Goal: Task Accomplishment & Management: Complete application form

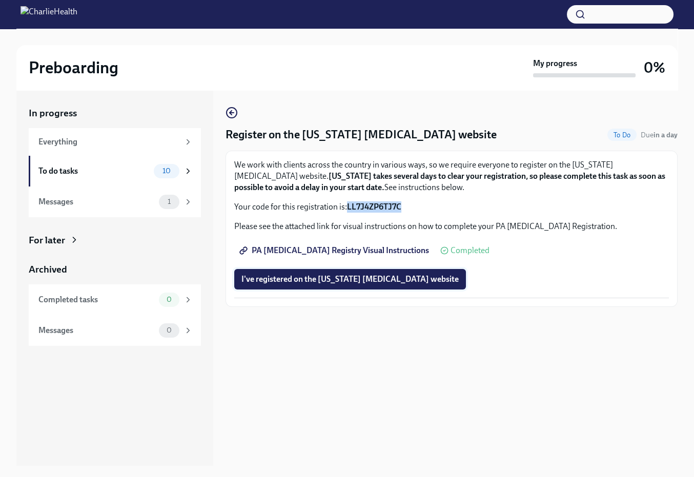
click at [351, 281] on span "I've registered on the [US_STATE] [MEDICAL_DATA] website" at bounding box center [350, 279] width 217 height 10
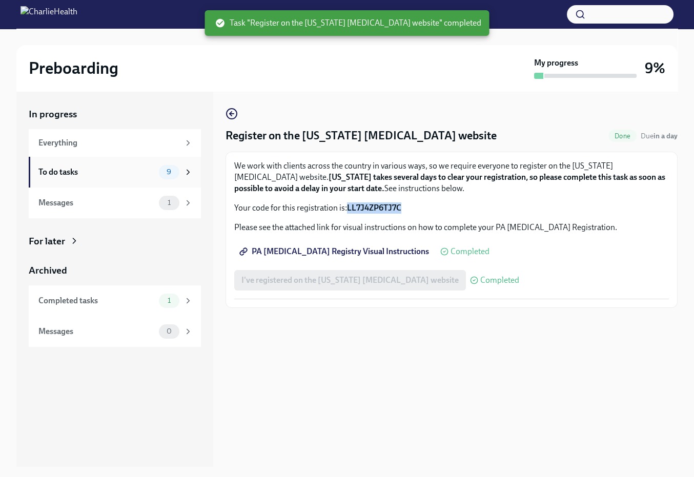
click at [71, 171] on div "To do tasks" at bounding box center [96, 172] width 116 height 11
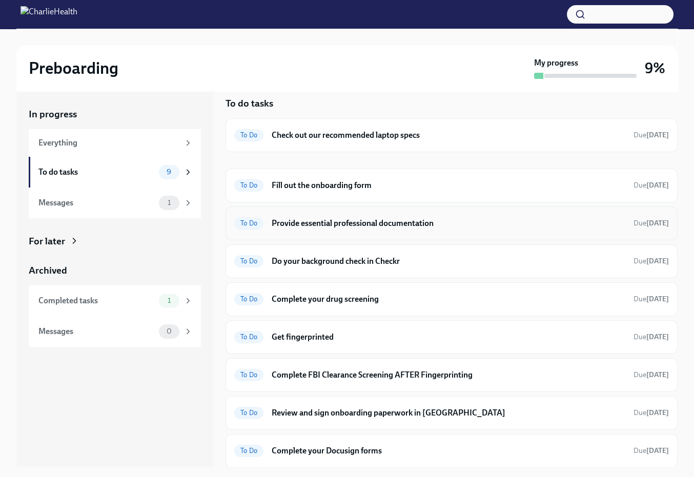
scroll to position [10, 0]
click at [404, 137] on h6 "Check out our recommended laptop specs" at bounding box center [449, 135] width 354 height 11
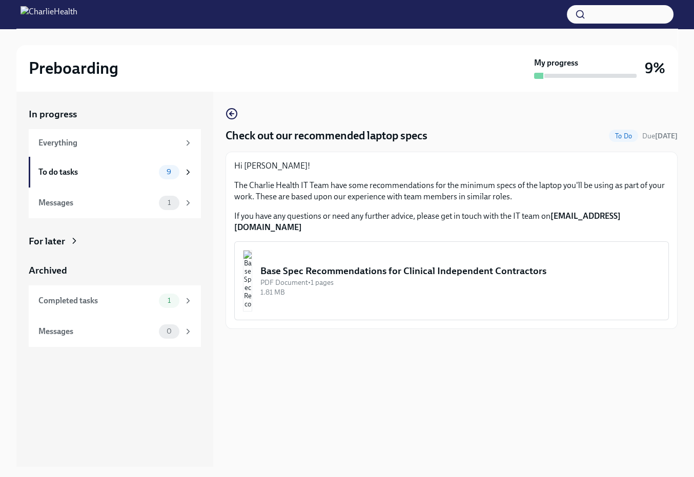
click at [344, 278] on div "PDF Document • 1 pages" at bounding box center [461, 283] width 400 height 10
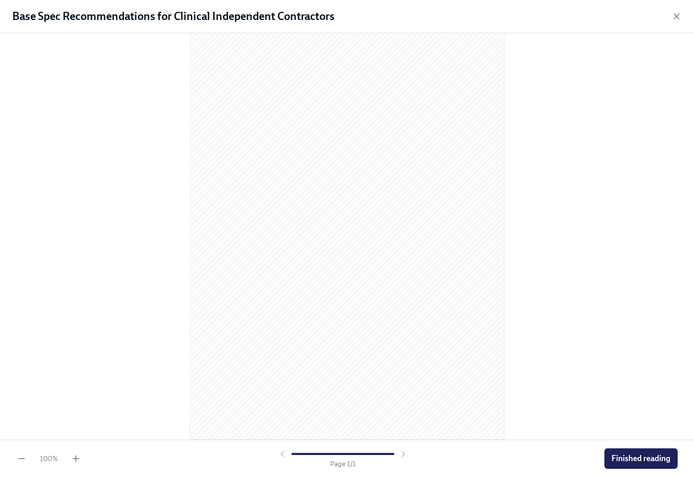
scroll to position [17, 0]
click at [632, 454] on span "Finished reading" at bounding box center [641, 459] width 59 height 10
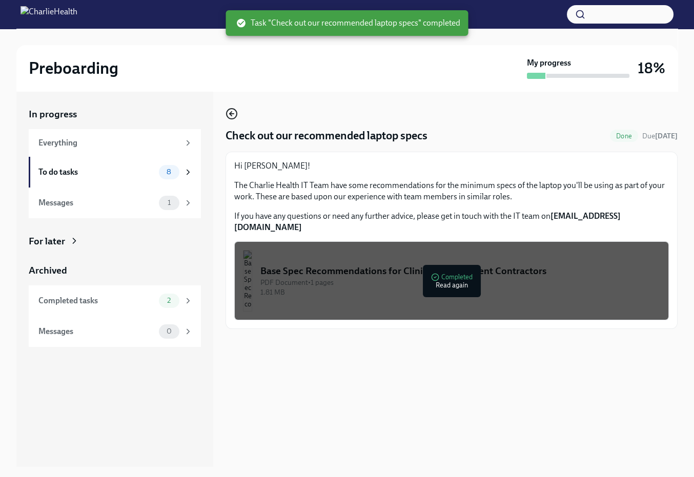
click at [235, 113] on icon "button" at bounding box center [232, 114] width 12 height 12
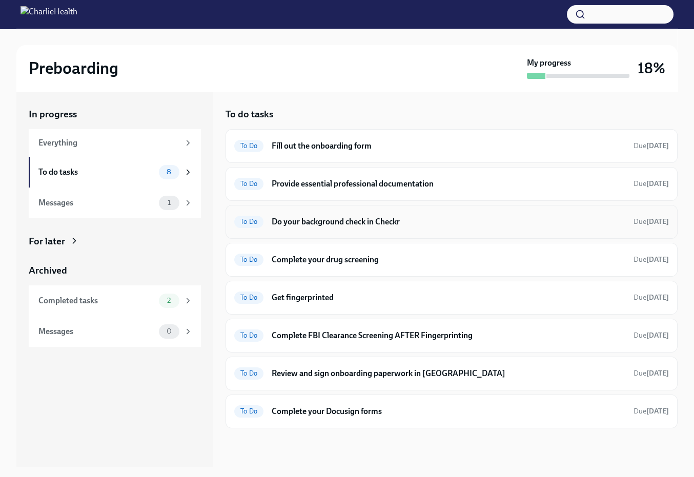
click at [390, 228] on div "To Do Do your background check in Checkr Due [DATE]" at bounding box center [451, 222] width 435 height 16
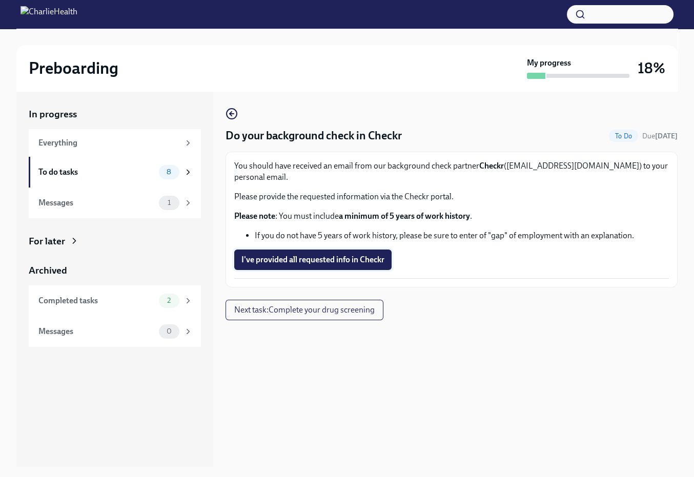
click at [318, 255] on span "I've provided all requested info in Checkr" at bounding box center [313, 260] width 143 height 10
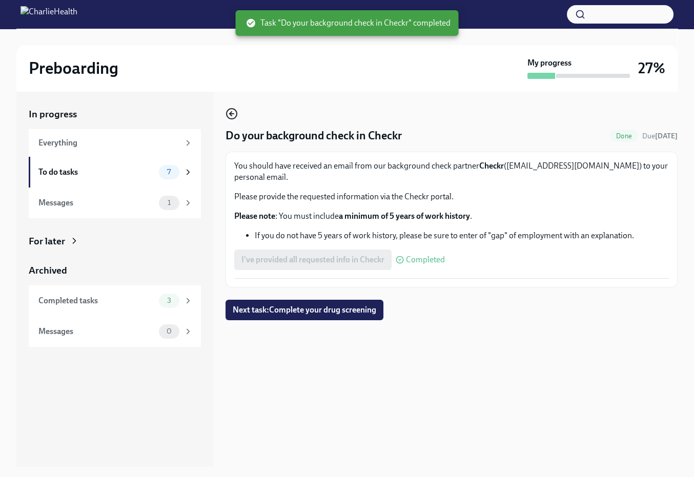
click at [233, 116] on icon "button" at bounding box center [232, 114] width 12 height 12
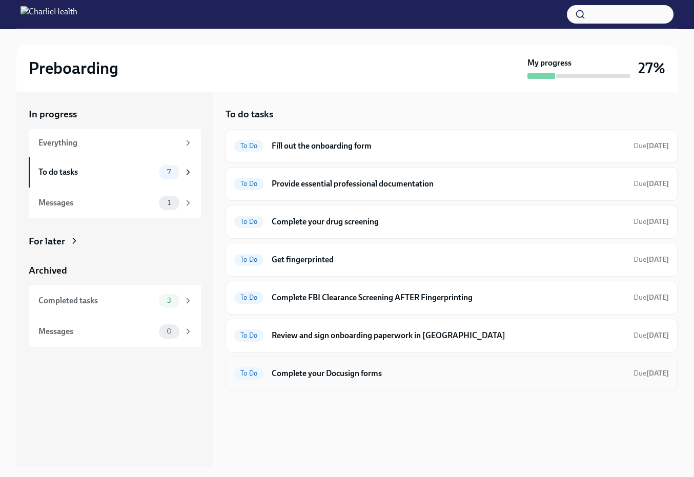
click at [381, 371] on h6 "Complete your Docusign forms" at bounding box center [449, 373] width 354 height 11
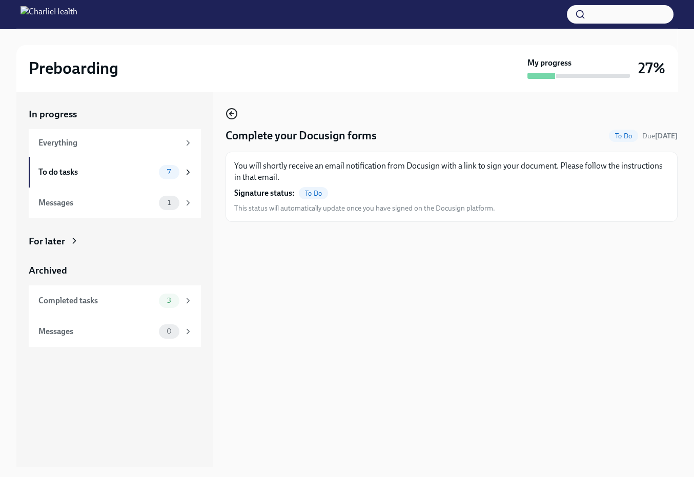
click at [231, 114] on icon "button" at bounding box center [231, 114] width 2 height 4
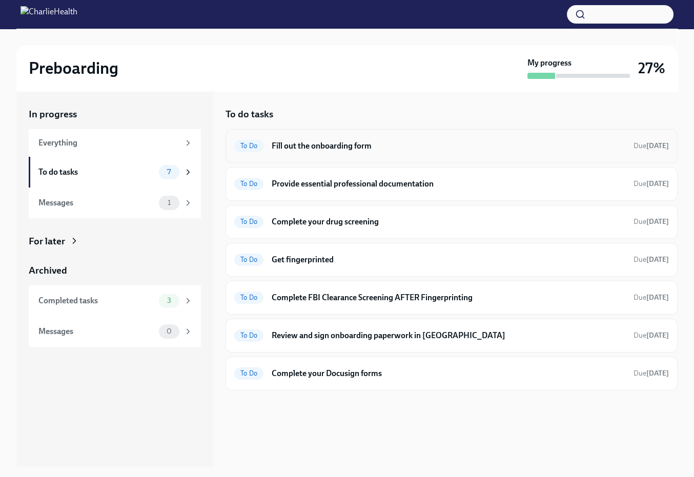
click at [351, 149] on h6 "Fill out the onboarding form" at bounding box center [449, 146] width 354 height 11
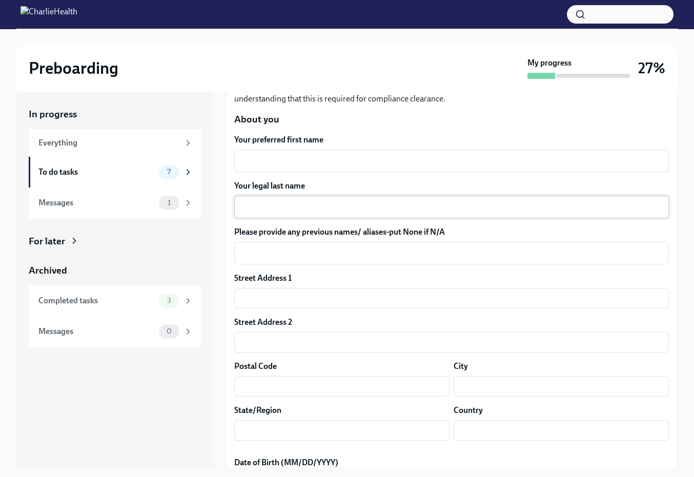
scroll to position [95, 0]
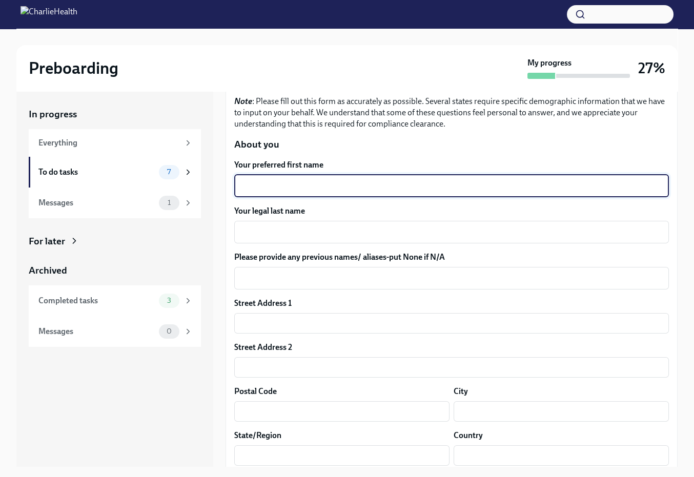
click at [284, 183] on textarea "Your preferred first name" at bounding box center [452, 186] width 423 height 12
type textarea "[PERSON_NAME]"
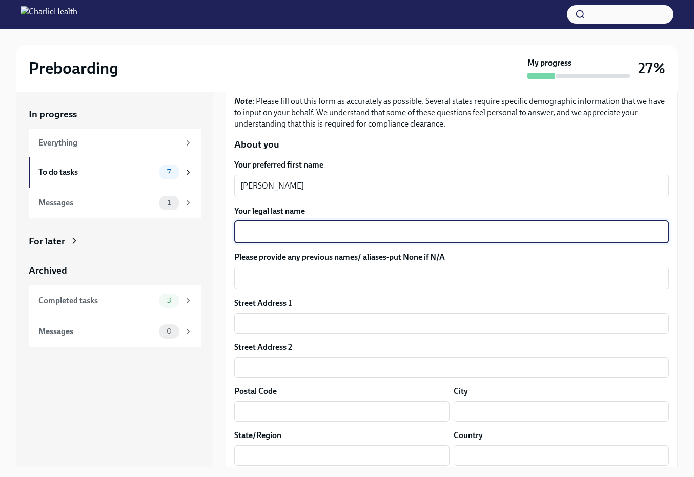
click at [284, 226] on textarea "Your legal last name" at bounding box center [452, 232] width 423 height 12
type textarea "[PERSON_NAME]"
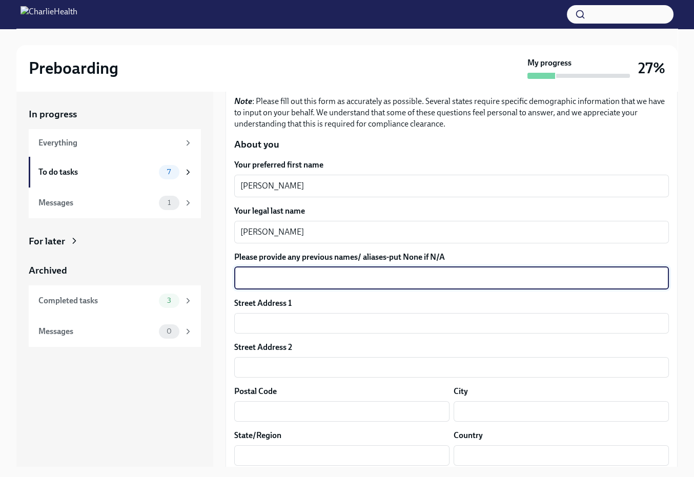
click at [304, 274] on textarea "Please provide any previous names/ aliases-put None if N/A" at bounding box center [452, 278] width 423 height 12
type textarea "[PERSON_NAME]"
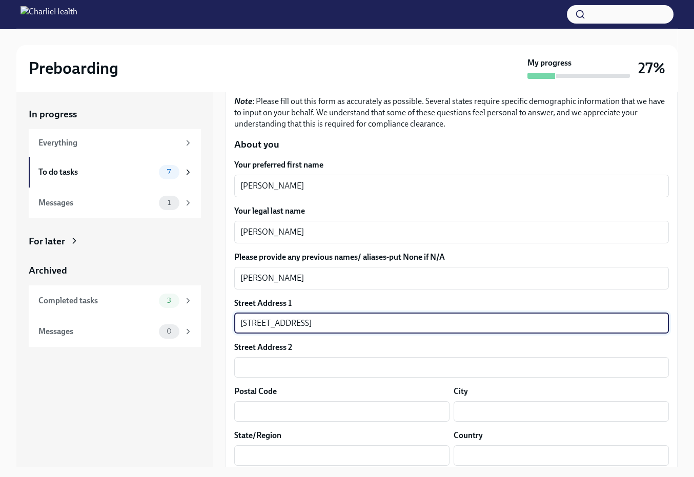
type input "[STREET_ADDRESS]"
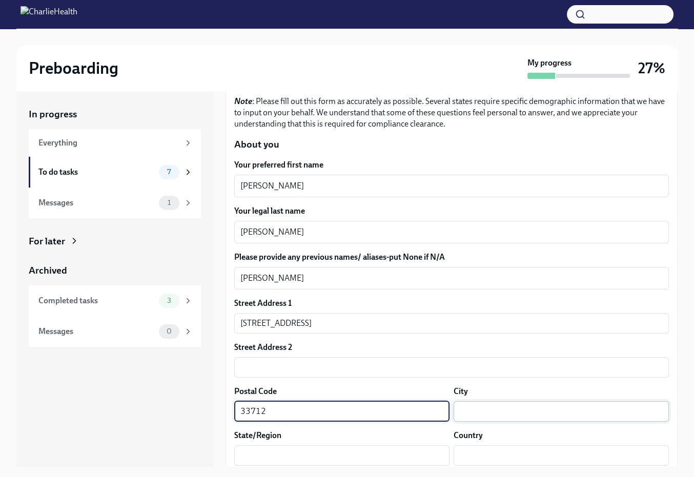
type input "33712"
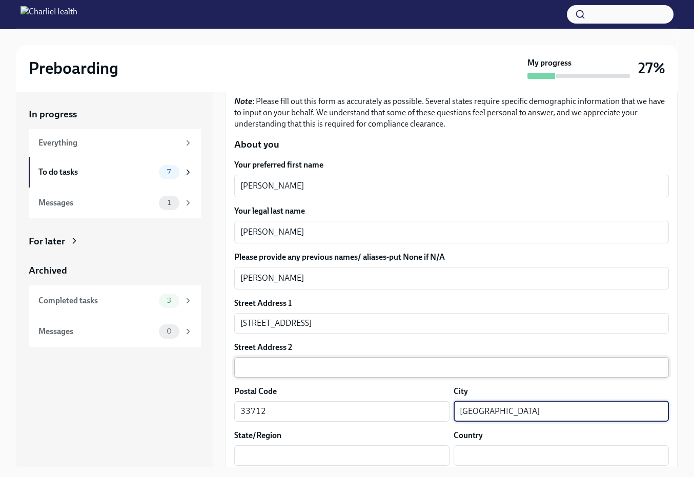
type input "[GEOGRAPHIC_DATA]"
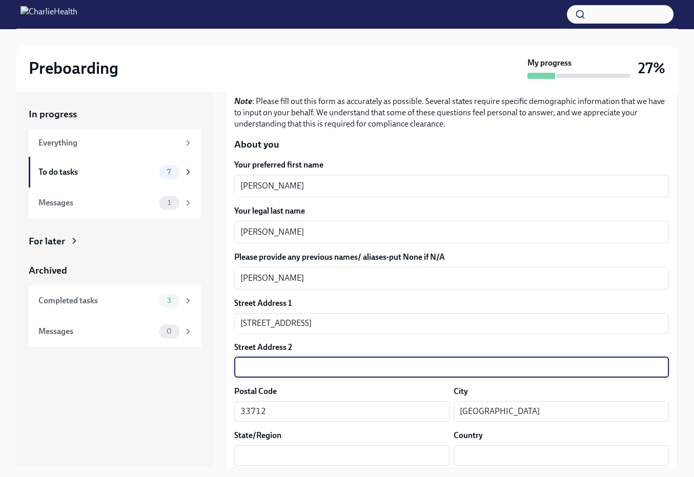
click at [515, 359] on input "text" at bounding box center [451, 367] width 435 height 21
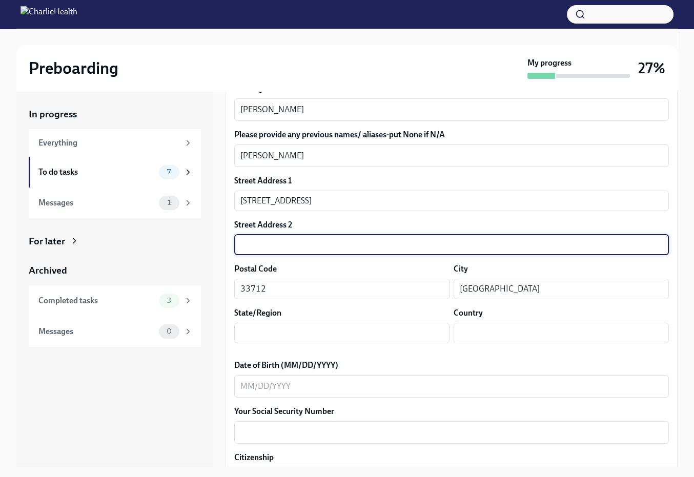
scroll to position [342, 0]
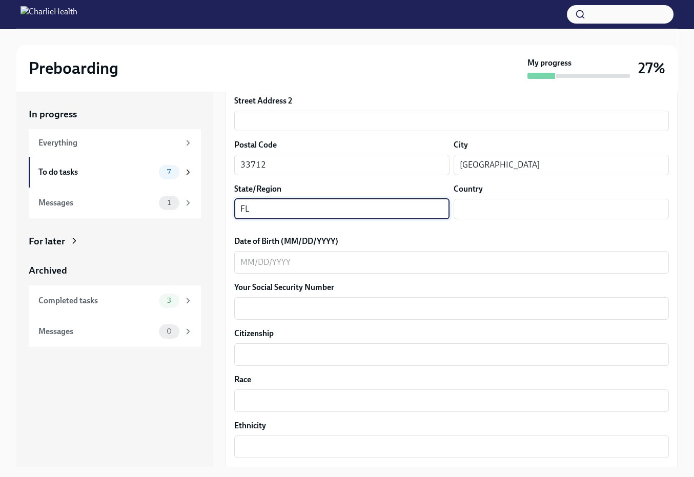
type input "FL"
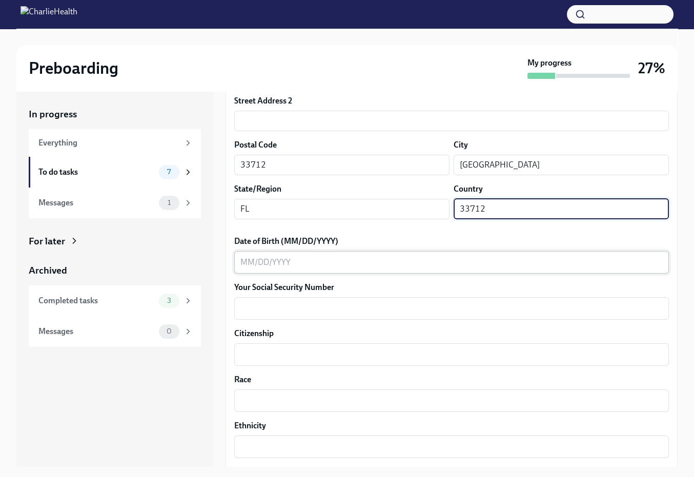
type input "33712"
click at [252, 259] on textarea "Date of Birth (MM/DD/YYYY)" at bounding box center [452, 262] width 423 height 12
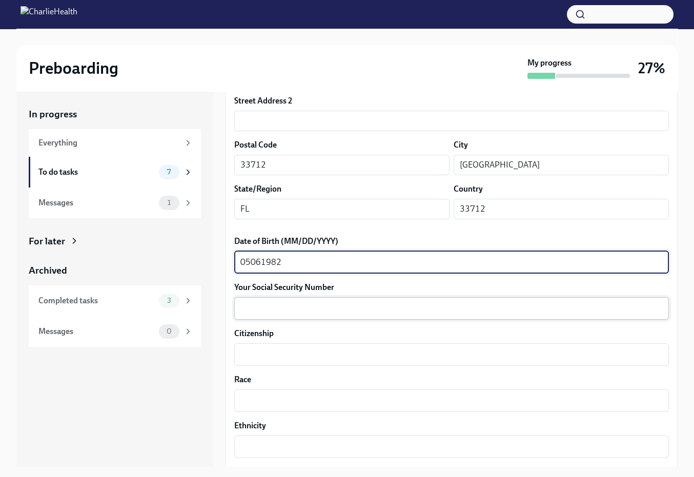
type textarea "05061982"
click at [258, 303] on textarea "Your Social Security Number" at bounding box center [452, 309] width 423 height 12
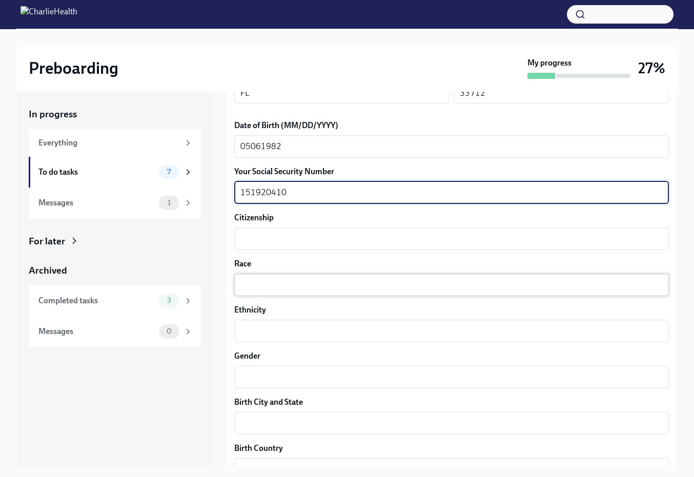
scroll to position [460, 0]
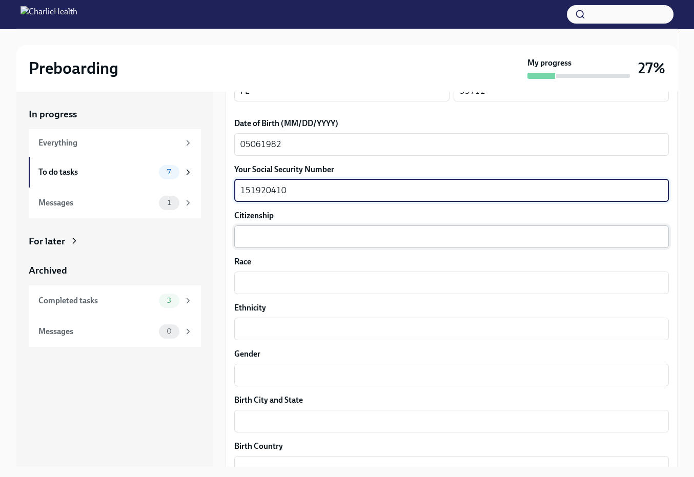
type textarea "151920410"
click at [267, 233] on textarea "Citizenship" at bounding box center [452, 237] width 423 height 12
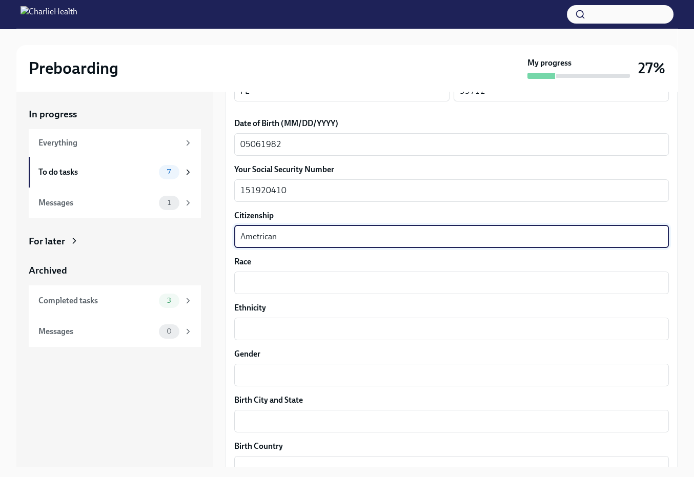
type textarea "Ametrican"
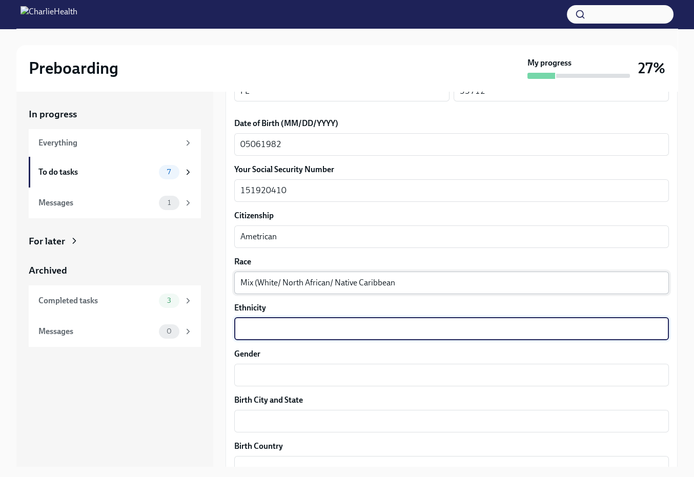
click at [253, 277] on textarea "Mix (White/ North African/ Native Caribbean" at bounding box center [452, 283] width 423 height 12
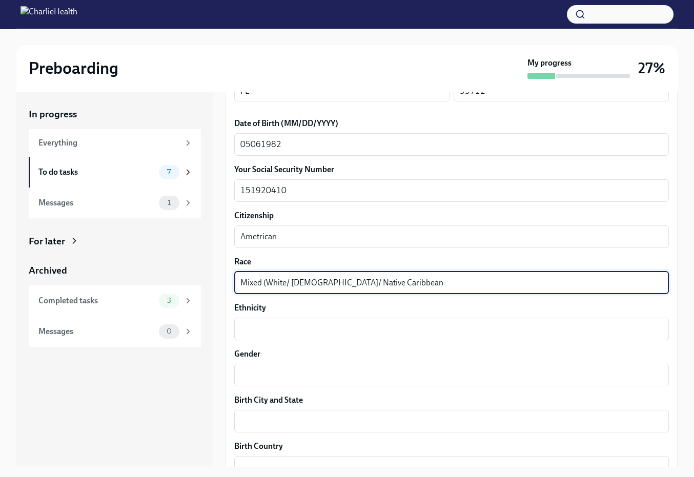
click at [416, 280] on textarea "Mixed (White/ [DEMOGRAPHIC_DATA]/ Native Caribbean" at bounding box center [452, 283] width 423 height 12
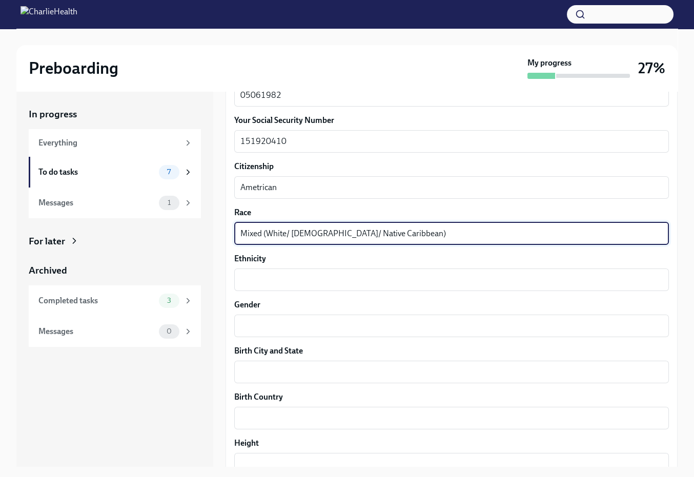
scroll to position [530, 0]
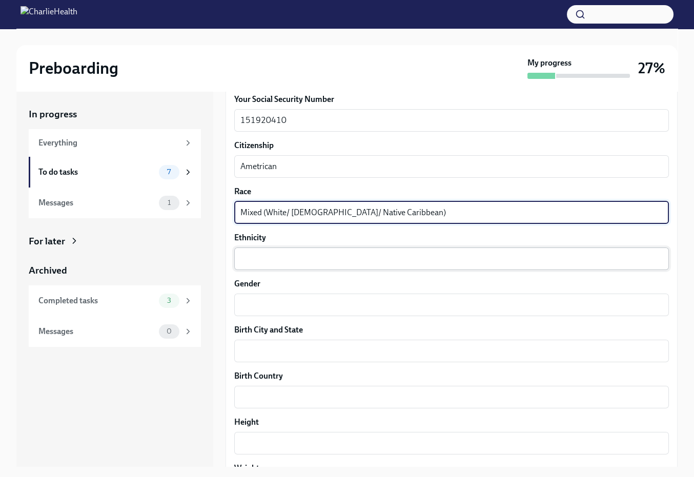
type textarea "Mixed (White/ [DEMOGRAPHIC_DATA]/ Native Caribbean)"
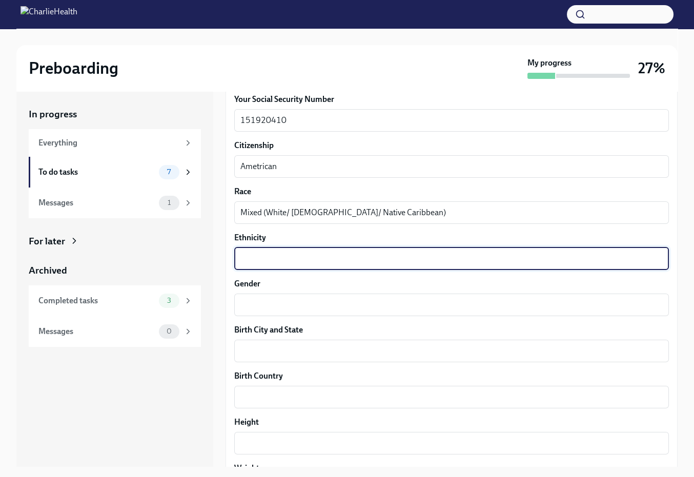
click at [294, 261] on textarea "Ethnicity" at bounding box center [452, 259] width 423 height 12
type textarea "[DEMOGRAPHIC_DATA]"
click at [295, 304] on textarea "Gender" at bounding box center [452, 305] width 423 height 12
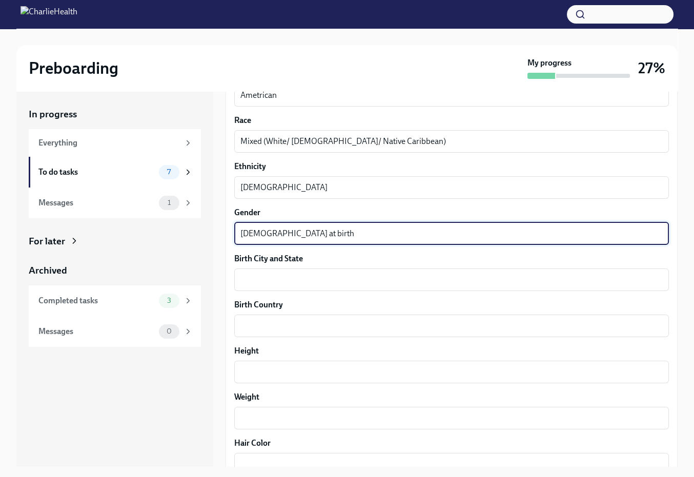
scroll to position [605, 0]
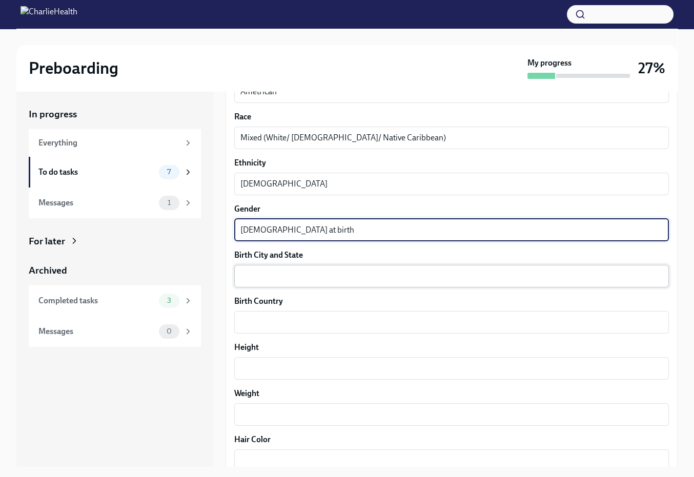
type textarea "[DEMOGRAPHIC_DATA] at birth"
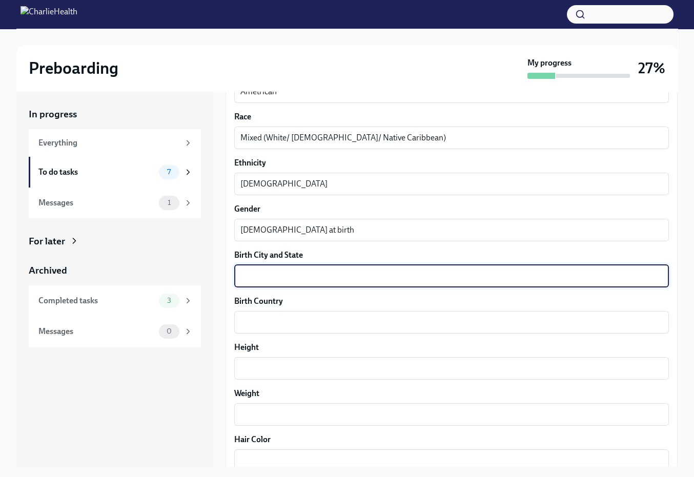
click at [286, 270] on textarea "Birth City and State" at bounding box center [452, 276] width 423 height 12
type textarea "[GEOGRAPHIC_DATA][PERSON_NAME], [PERSON_NAME]"
click at [272, 316] on textarea "Birth Country" at bounding box center [452, 322] width 423 height 12
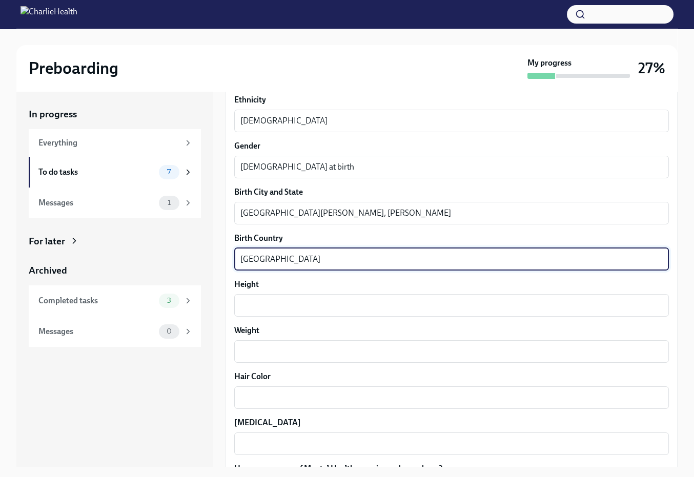
scroll to position [683, 0]
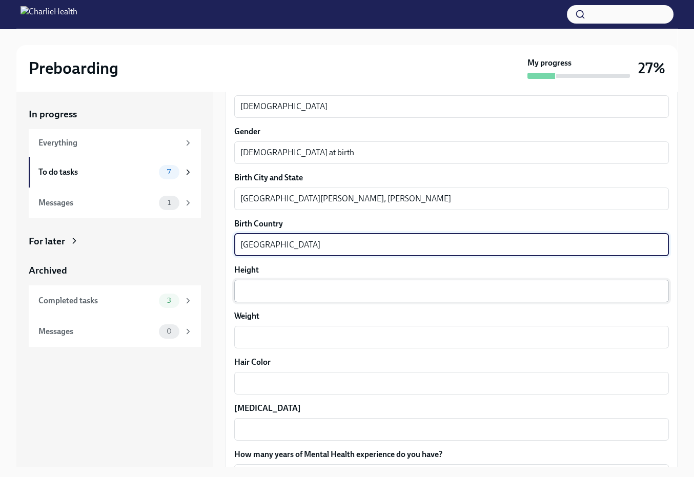
type textarea "[GEOGRAPHIC_DATA]"
click at [268, 291] on textarea "Height" at bounding box center [452, 291] width 423 height 12
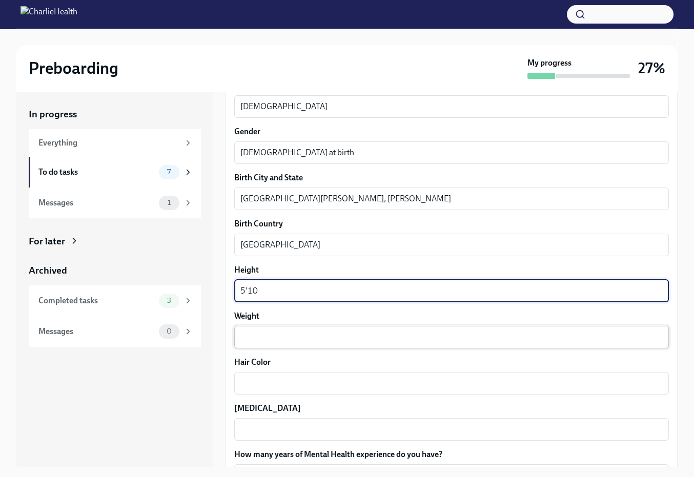
type textarea "5'10"
click at [275, 331] on textarea "Weight" at bounding box center [452, 337] width 423 height 12
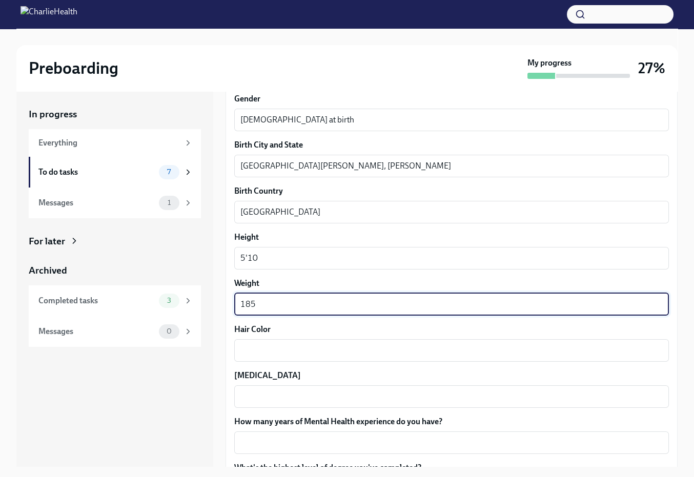
scroll to position [747, 0]
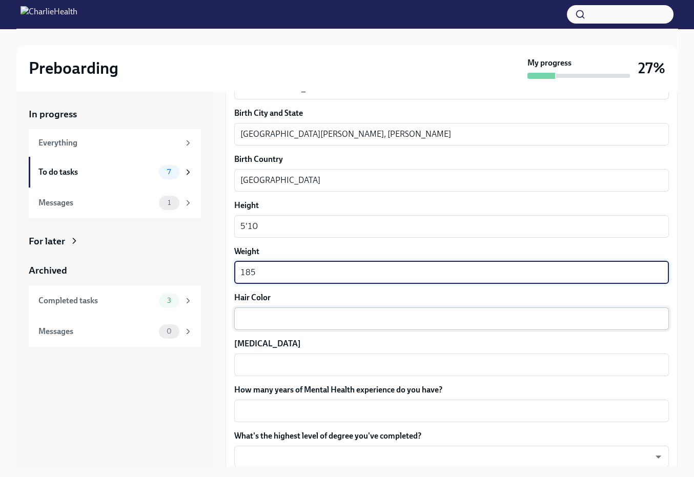
type textarea "185"
click at [269, 313] on textarea "Hair Color" at bounding box center [452, 319] width 423 height 12
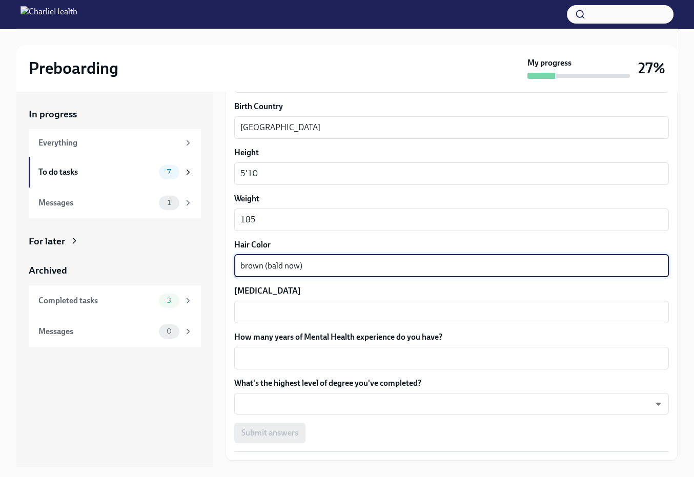
scroll to position [820, 0]
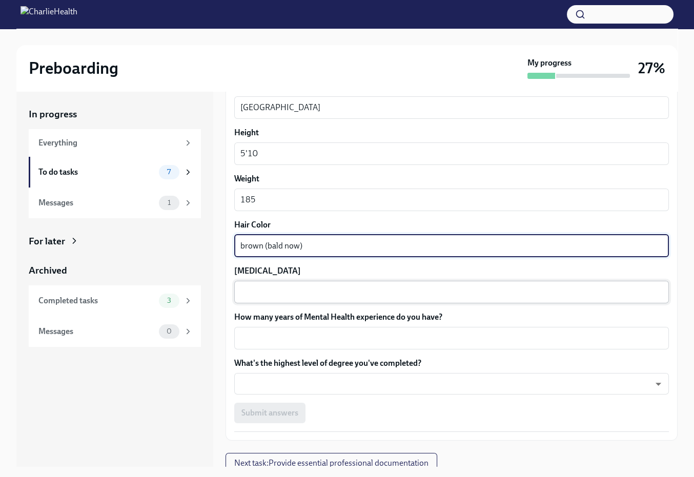
type textarea "brown (bald now)"
click at [266, 289] on textarea "[MEDICAL_DATA]" at bounding box center [452, 292] width 423 height 12
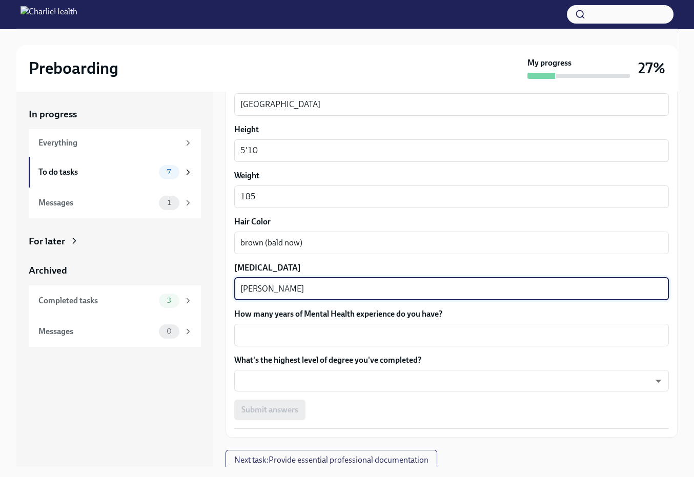
scroll to position [823, 0]
type textarea "[PERSON_NAME]"
click at [289, 330] on textarea "How many years of Mental Health experience do you have?" at bounding box center [452, 336] width 423 height 12
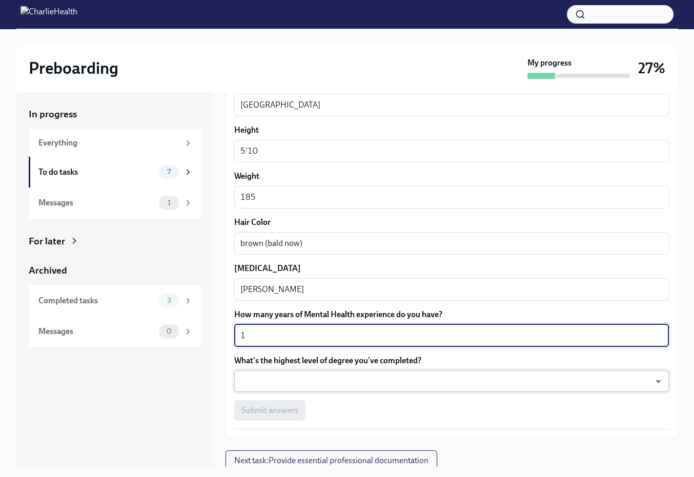
type textarea "1"
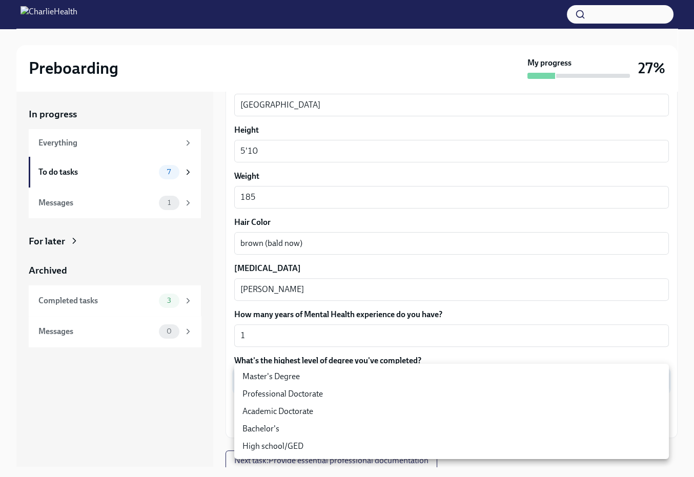
click at [293, 383] on body "Preboarding My progress 27% In progress Everything To do tasks 7 Messages 1 For…" at bounding box center [347, 248] width 694 height 496
click at [282, 377] on li "Master's Degree" at bounding box center [451, 376] width 435 height 17
type input "2vBr-ghkD"
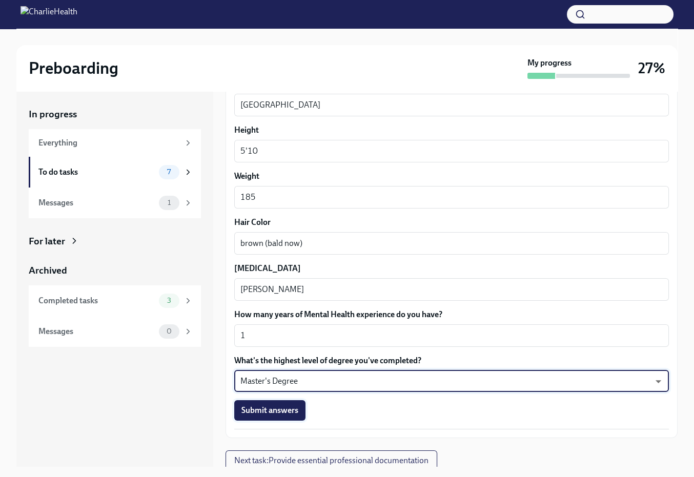
click at [286, 408] on span "Submit answers" at bounding box center [270, 411] width 57 height 10
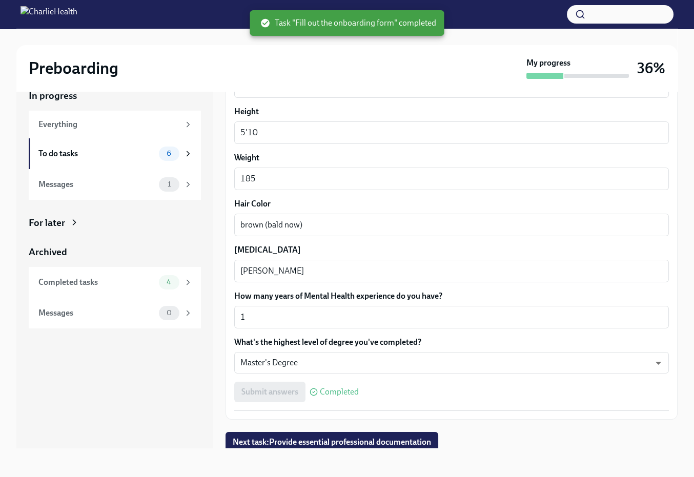
scroll to position [18, 0]
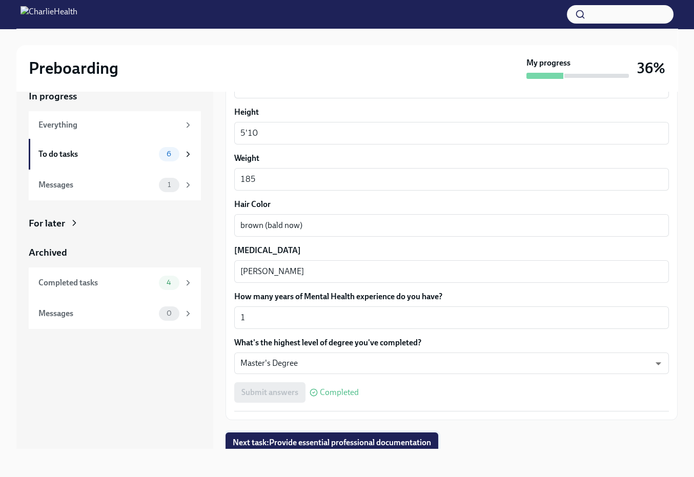
click at [312, 438] on span "Next task : Provide essential professional documentation" at bounding box center [332, 443] width 198 height 10
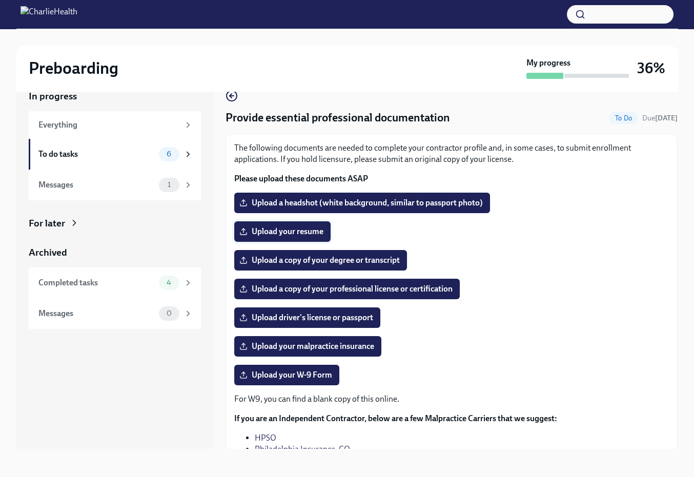
click at [309, 233] on span "Upload your resume" at bounding box center [283, 232] width 82 height 10
click at [0, 0] on input "Upload your resume" at bounding box center [0, 0] width 0 height 0
click at [298, 202] on span "Upload a headshot (white background, similar to passport photo)" at bounding box center [363, 203] width 242 height 10
click at [0, 0] on input "Upload a headshot (white background, similar to passport photo)" at bounding box center [0, 0] width 0 height 0
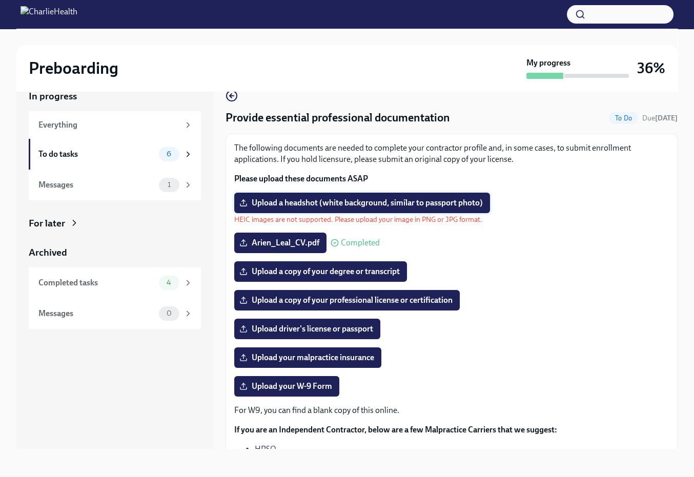
click at [347, 203] on span "Upload a headshot (white background, similar to passport photo)" at bounding box center [363, 203] width 242 height 10
click at [0, 0] on input "Upload a headshot (white background, similar to passport photo)" at bounding box center [0, 0] width 0 height 0
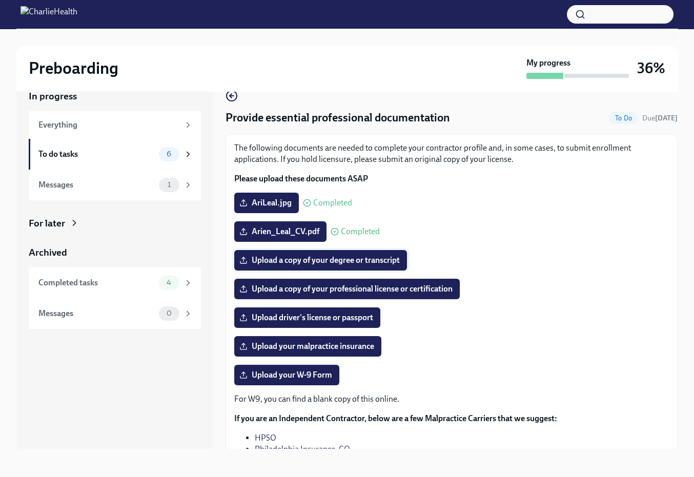
click at [349, 261] on span "Upload a copy of your degree or transcript" at bounding box center [321, 260] width 158 height 10
click at [0, 0] on input "Upload a copy of your degree or transcript" at bounding box center [0, 0] width 0 height 0
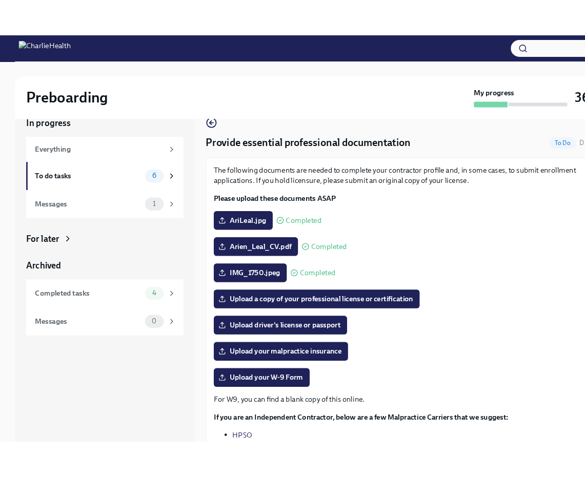
scroll to position [17, 0]
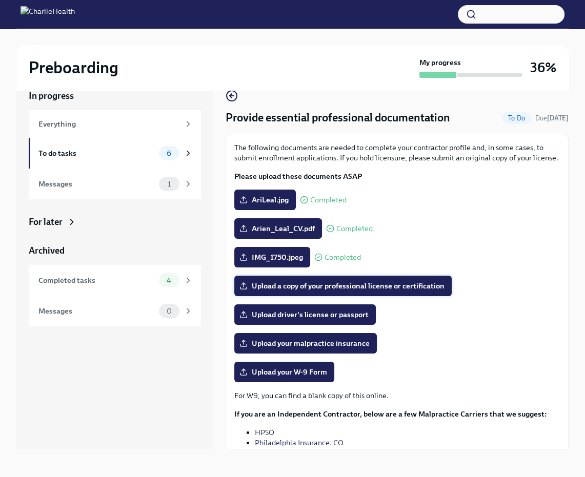
click at [296, 285] on span "Upload a copy of your professional license or certification" at bounding box center [343, 286] width 203 height 10
click at [0, 0] on input "Upload a copy of your professional license or certification" at bounding box center [0, 0] width 0 height 0
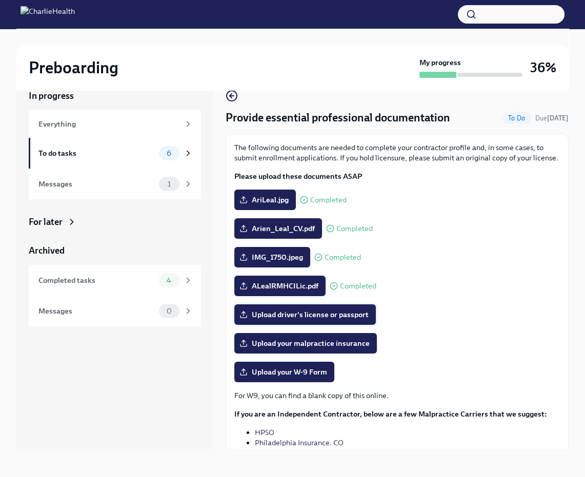
click at [272, 312] on span "Upload driver's license or passport" at bounding box center [305, 315] width 127 height 10
click at [0, 0] on input "Upload driver's license or passport" at bounding box center [0, 0] width 0 height 0
click at [311, 341] on span "Upload your malpractice insurance" at bounding box center [306, 343] width 128 height 10
click at [0, 0] on input "Upload your malpractice insurance" at bounding box center [0, 0] width 0 height 0
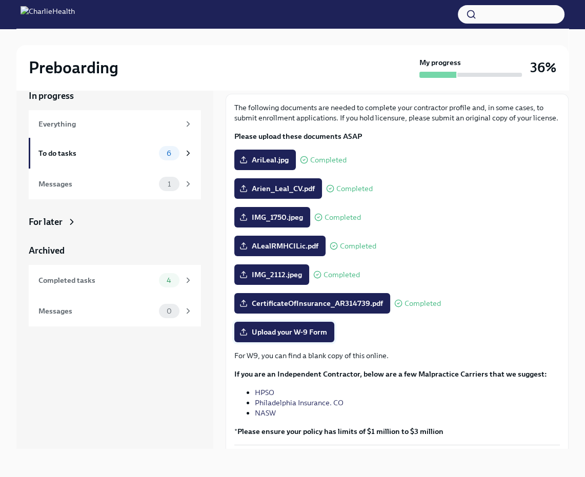
scroll to position [51, 0]
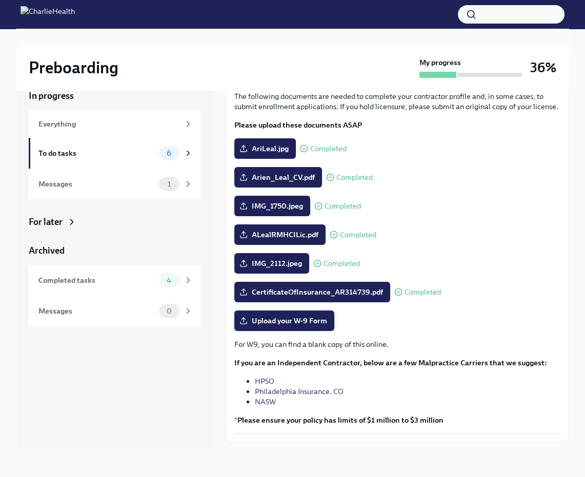
click at [307, 323] on span "Upload your W-9 Form" at bounding box center [285, 321] width 86 height 10
click at [0, 0] on input "Upload your W-9 Form" at bounding box center [0, 0] width 0 height 0
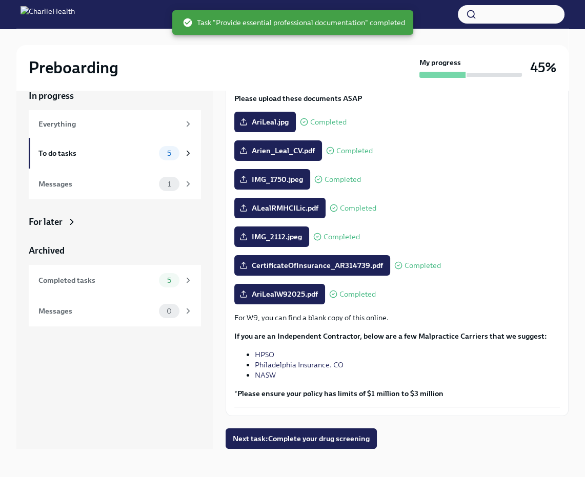
scroll to position [78, 0]
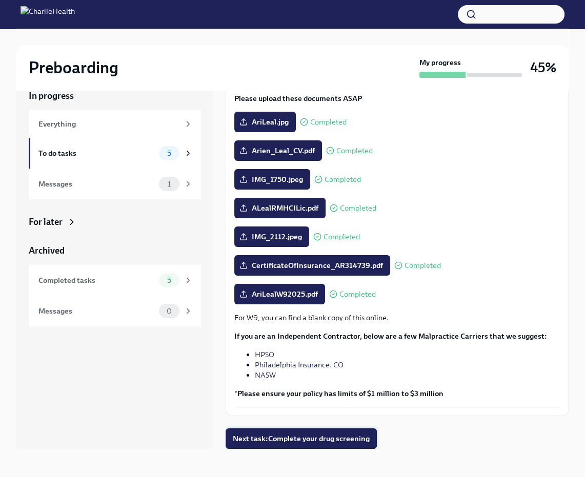
click at [325, 437] on span "Next task : Complete your drug screening" at bounding box center [301, 439] width 137 height 10
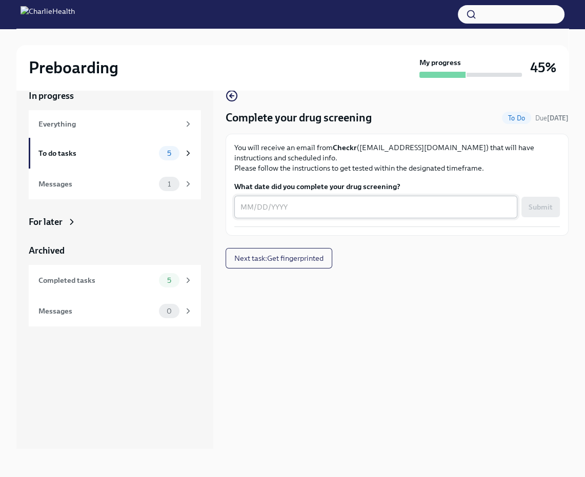
click at [248, 208] on textarea "What date did you complete your drug screening?" at bounding box center [376, 207] width 271 height 12
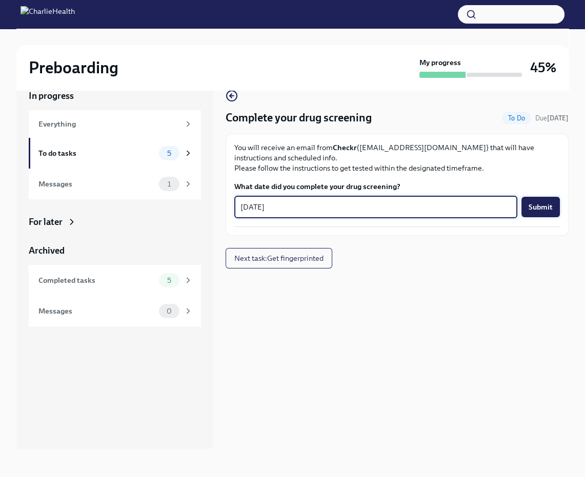
type textarea "[DATE]"
click at [538, 203] on span "Submit" at bounding box center [541, 207] width 24 height 10
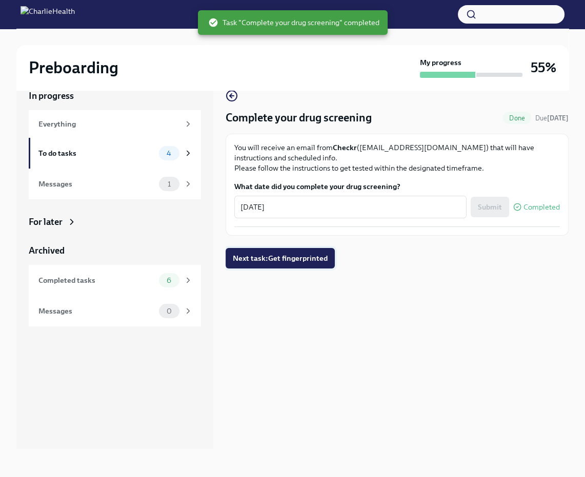
click at [310, 253] on span "Next task : Get fingerprinted" at bounding box center [280, 258] width 95 height 10
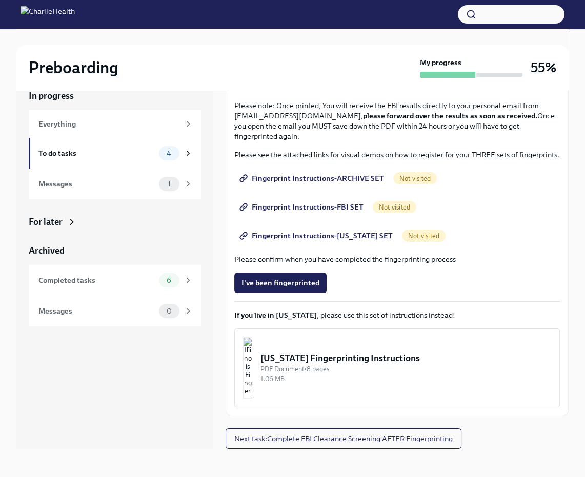
scroll to position [99, 0]
click at [327, 180] on span "Fingerprint Instructions-ARCHIVE SET" at bounding box center [313, 179] width 143 height 10
click at [343, 206] on span "Fingerprint Instructions-FBI SET" at bounding box center [303, 208] width 122 height 10
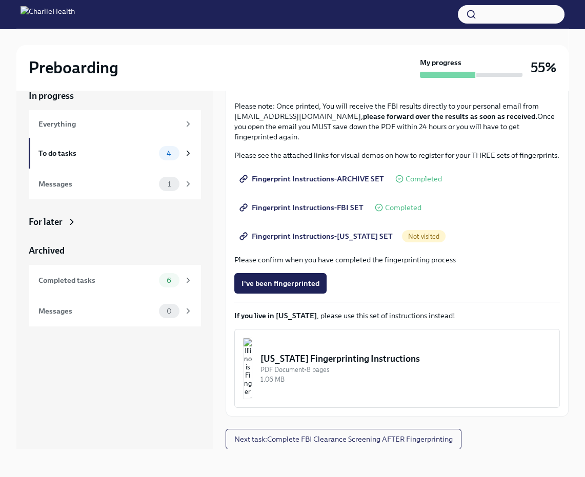
click at [346, 236] on span "Fingerprint Instructions-[US_STATE] SET" at bounding box center [317, 236] width 151 height 10
